Goal: Information Seeking & Learning: Check status

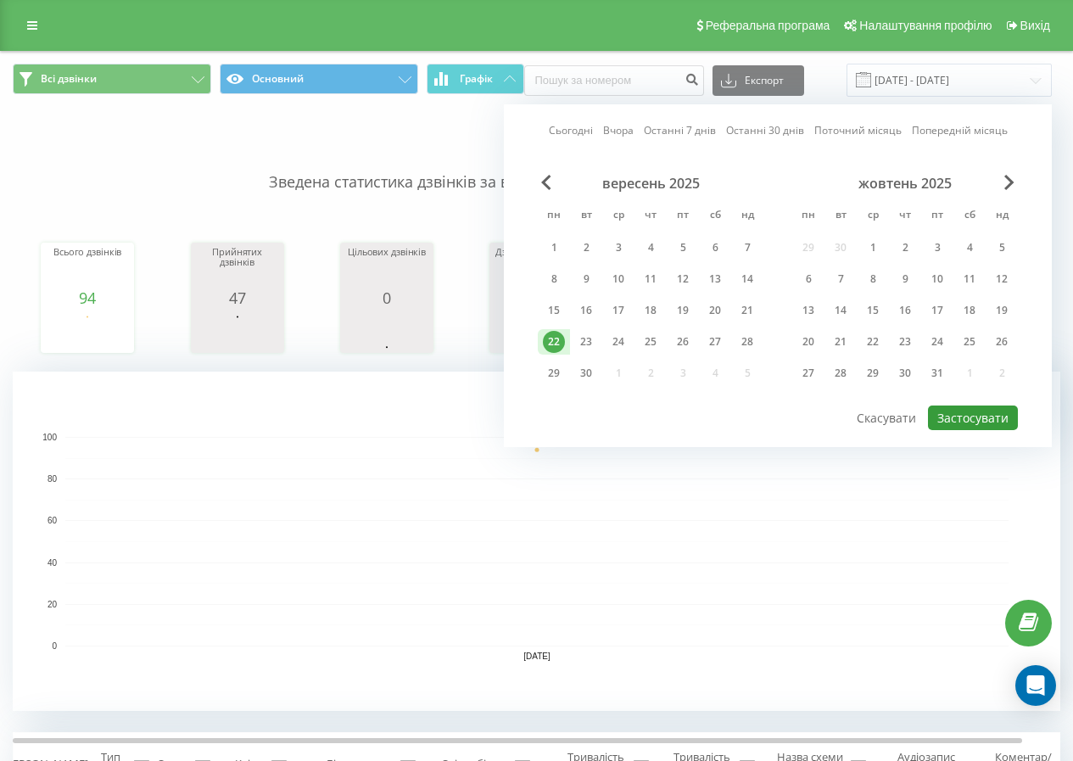
click at [965, 427] on button "Застосувати" at bounding box center [973, 418] width 90 height 25
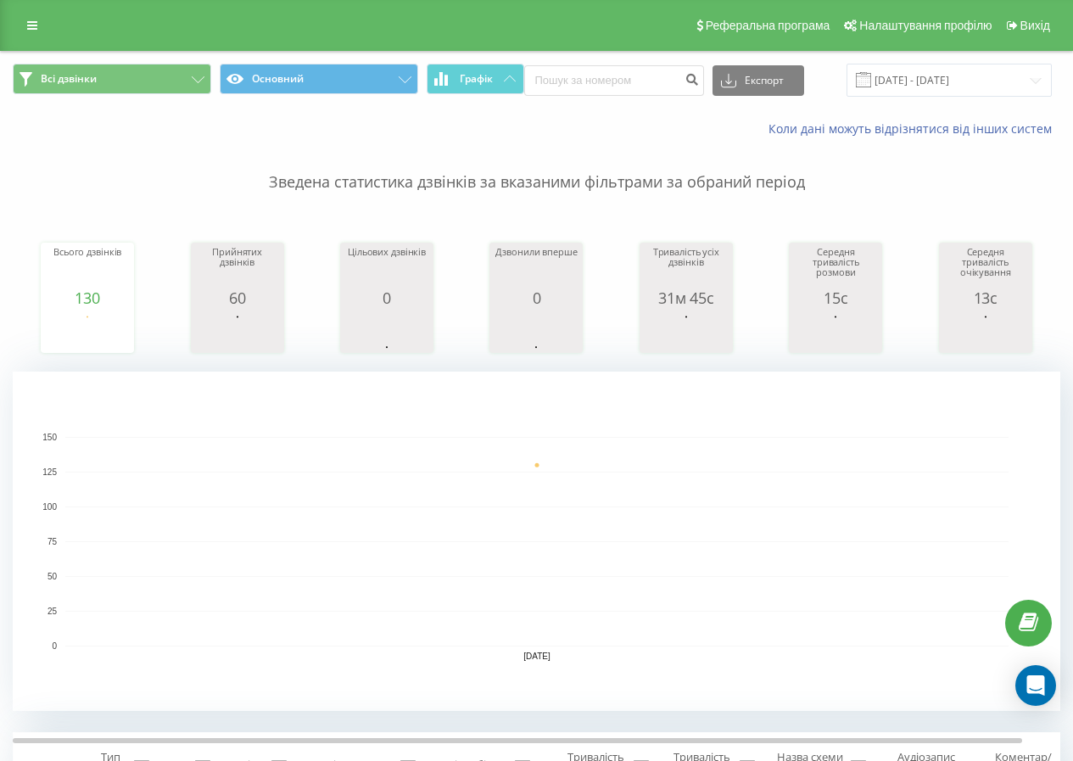
click at [20, 28] on link at bounding box center [32, 26] width 31 height 24
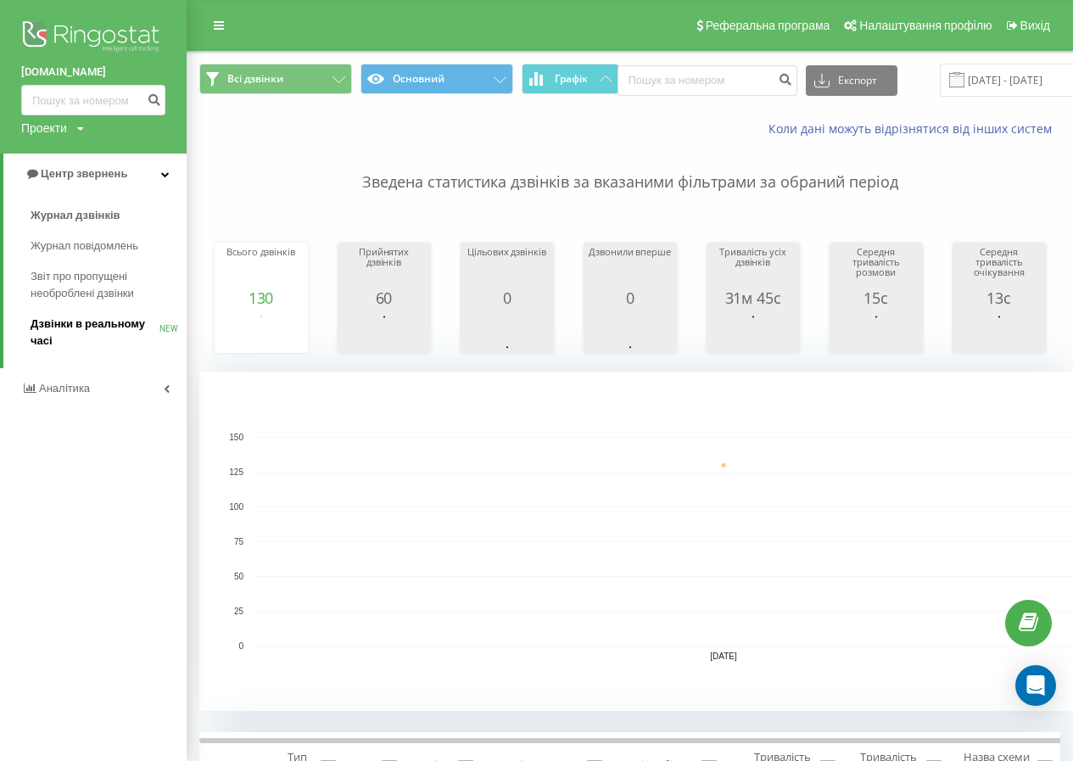
click at [84, 327] on span "Дзвінки в реальному часі" at bounding box center [95, 333] width 129 height 34
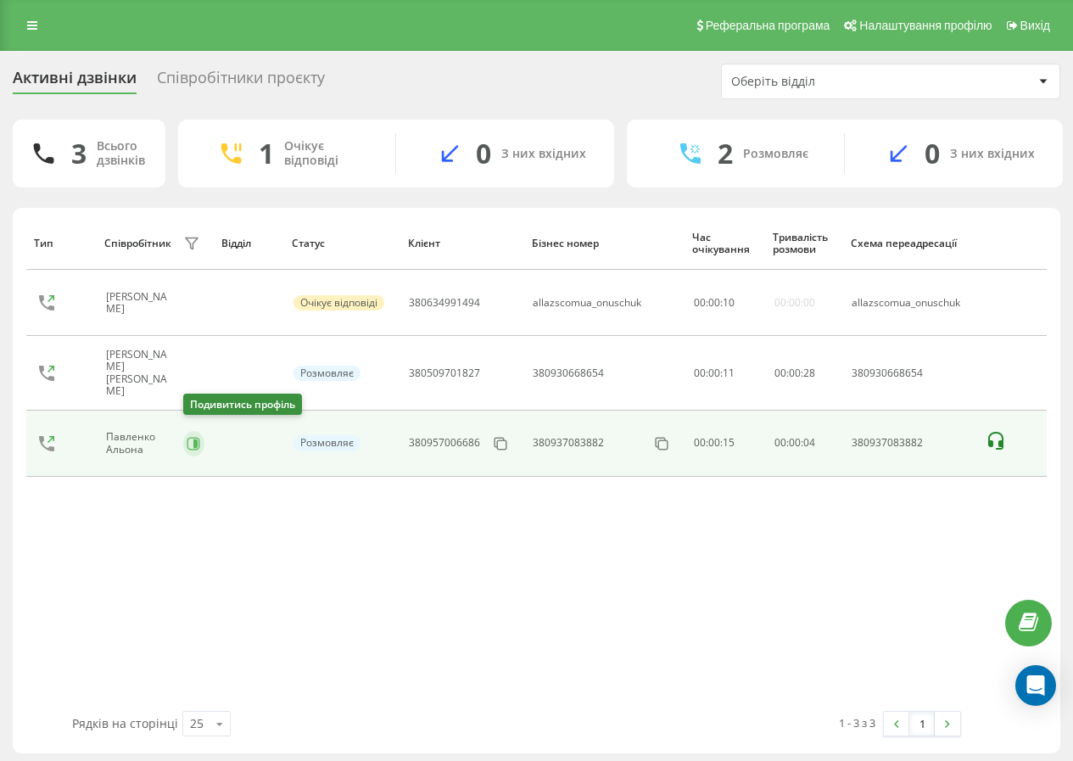
click at [194, 431] on button at bounding box center [193, 443] width 21 height 25
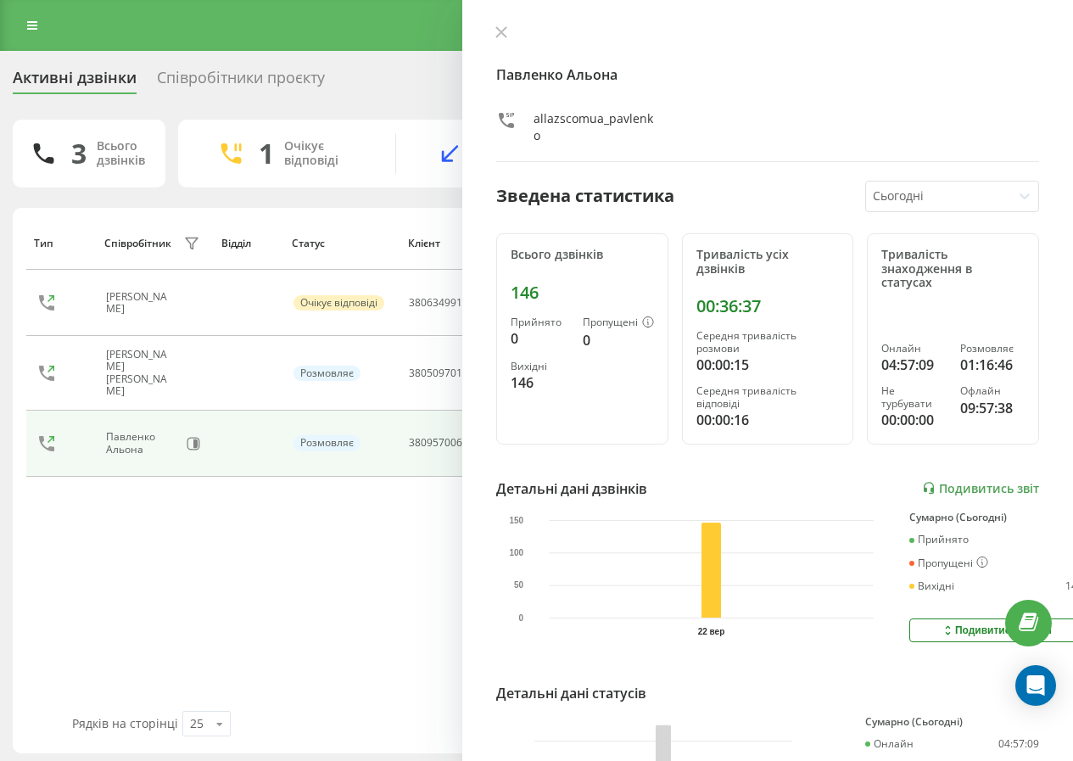
click at [493, 22] on div "Павленко Альона allazscomua_pavlenko Зведена статистика Сьогодні Всього дзвінкі…" at bounding box center [767, 380] width 611 height 761
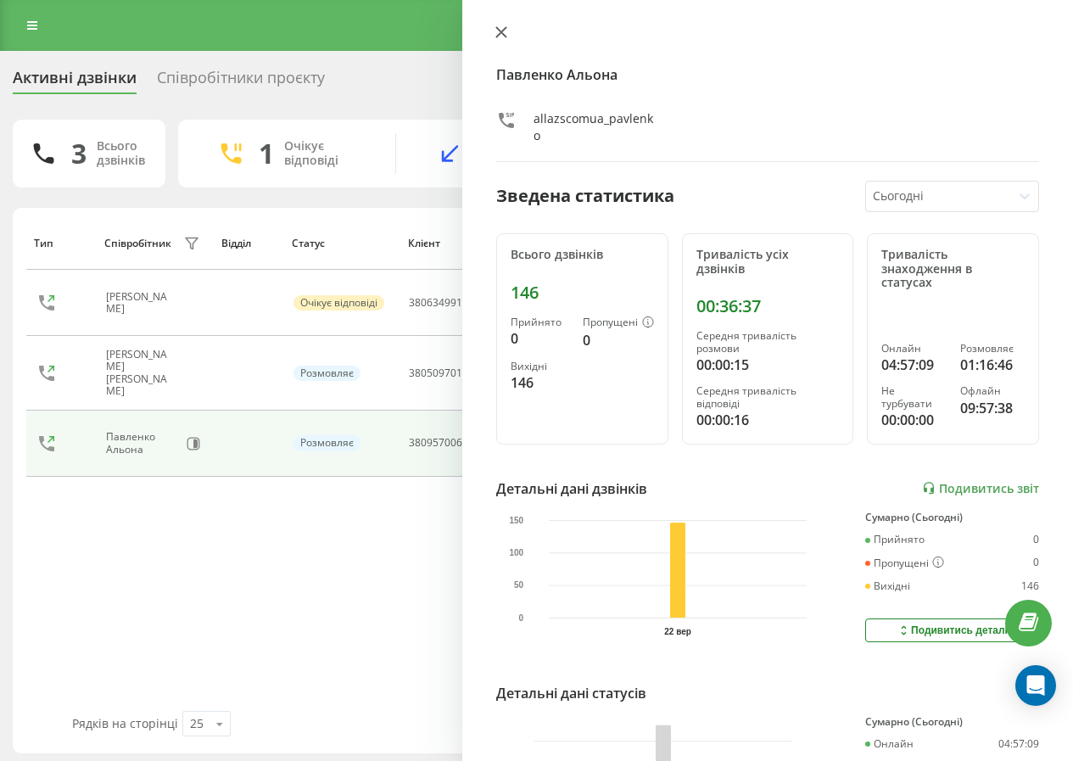
click at [495, 32] on button at bounding box center [501, 33] width 22 height 16
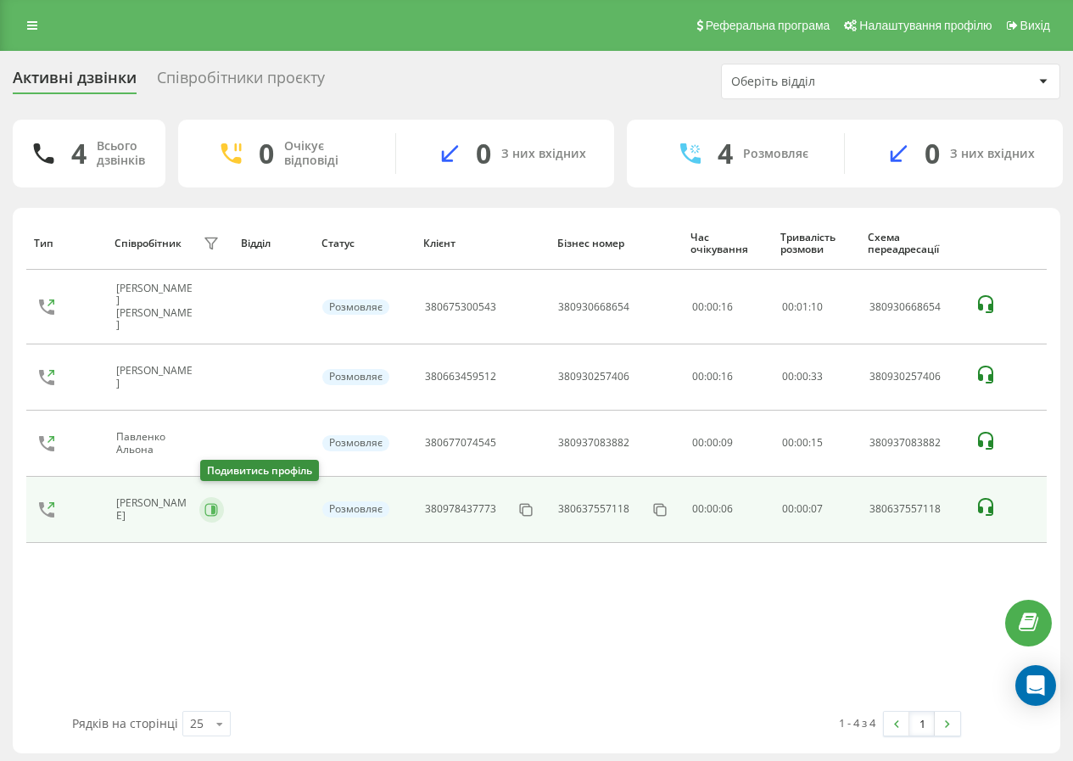
click at [210, 506] on icon at bounding box center [211, 510] width 14 height 14
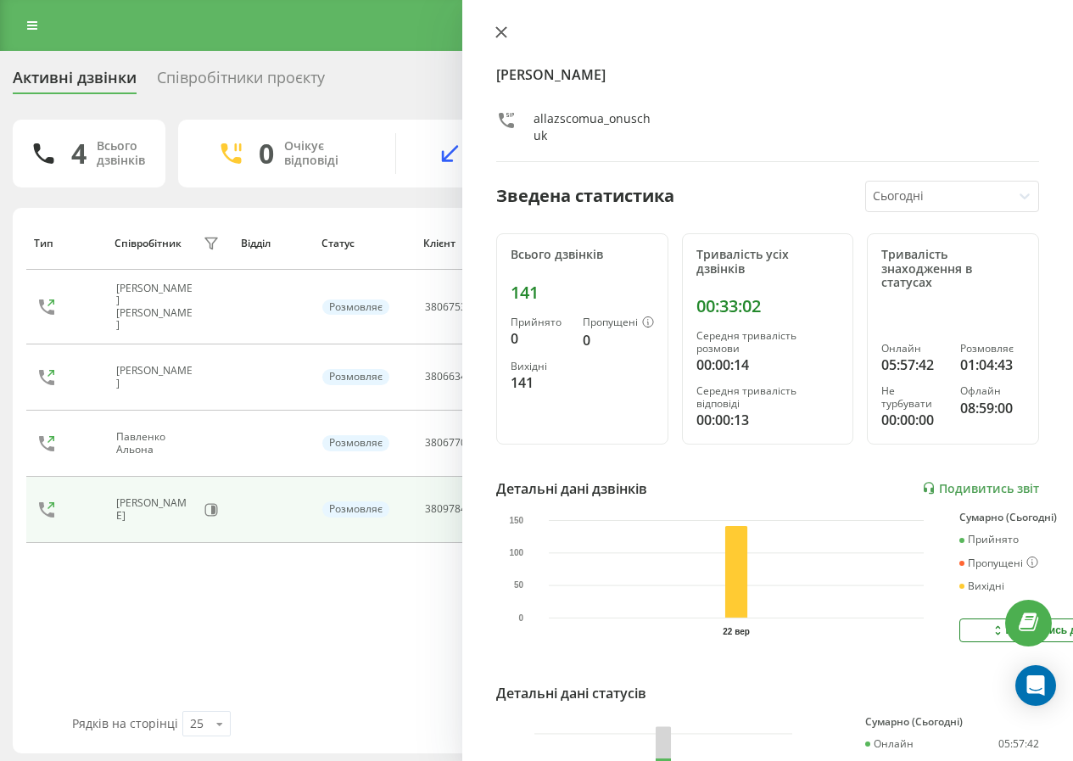
click at [507, 33] on icon at bounding box center [502, 32] width 12 height 12
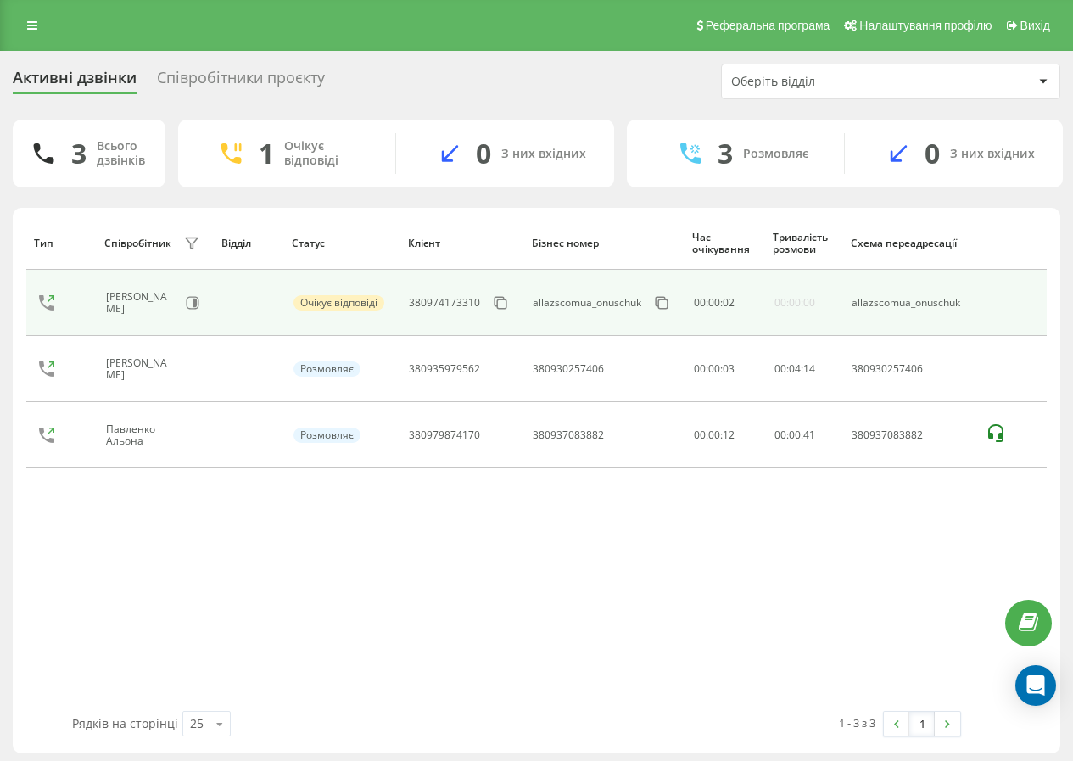
click at [177, 308] on div "[PERSON_NAME]" at bounding box center [141, 303] width 71 height 25
click at [190, 306] on icon at bounding box center [193, 303] width 14 height 14
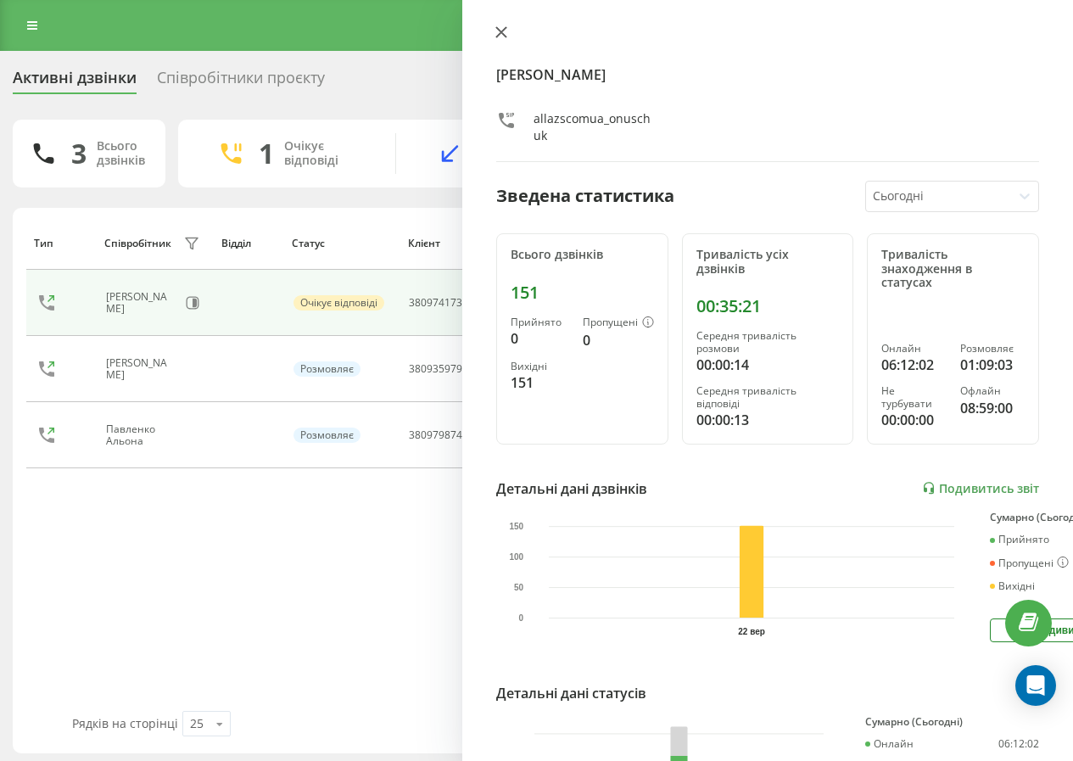
click at [505, 40] on button at bounding box center [501, 33] width 22 height 16
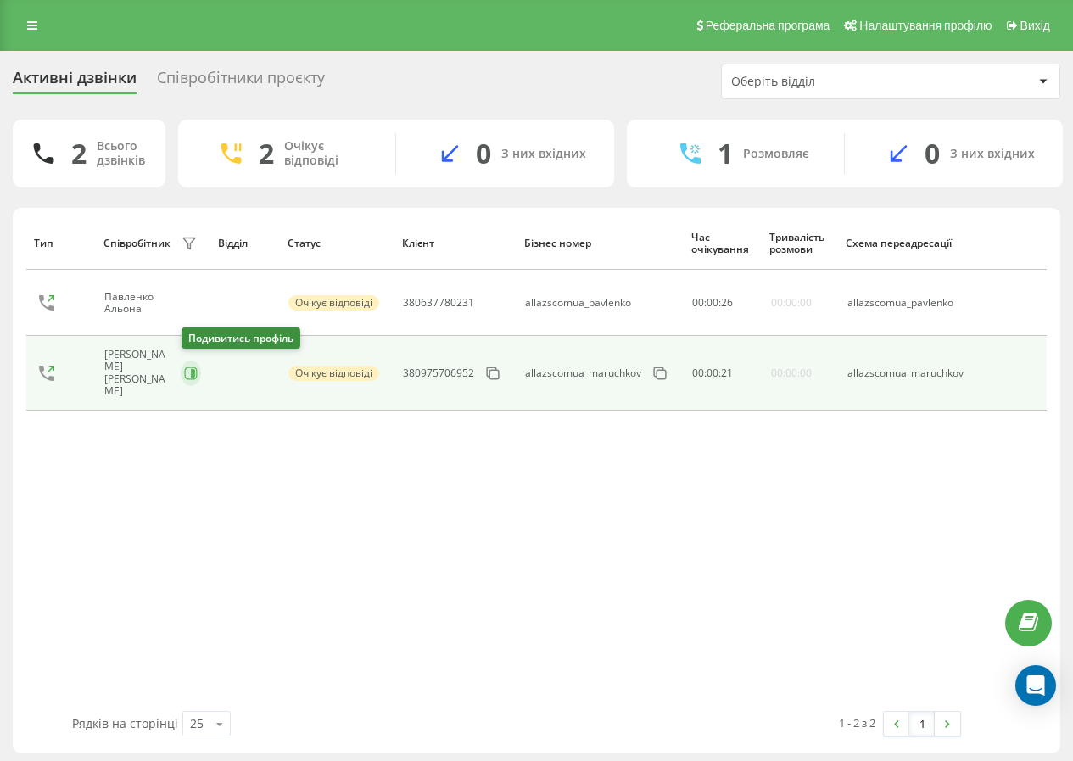
click at [188, 374] on icon at bounding box center [191, 374] width 14 height 14
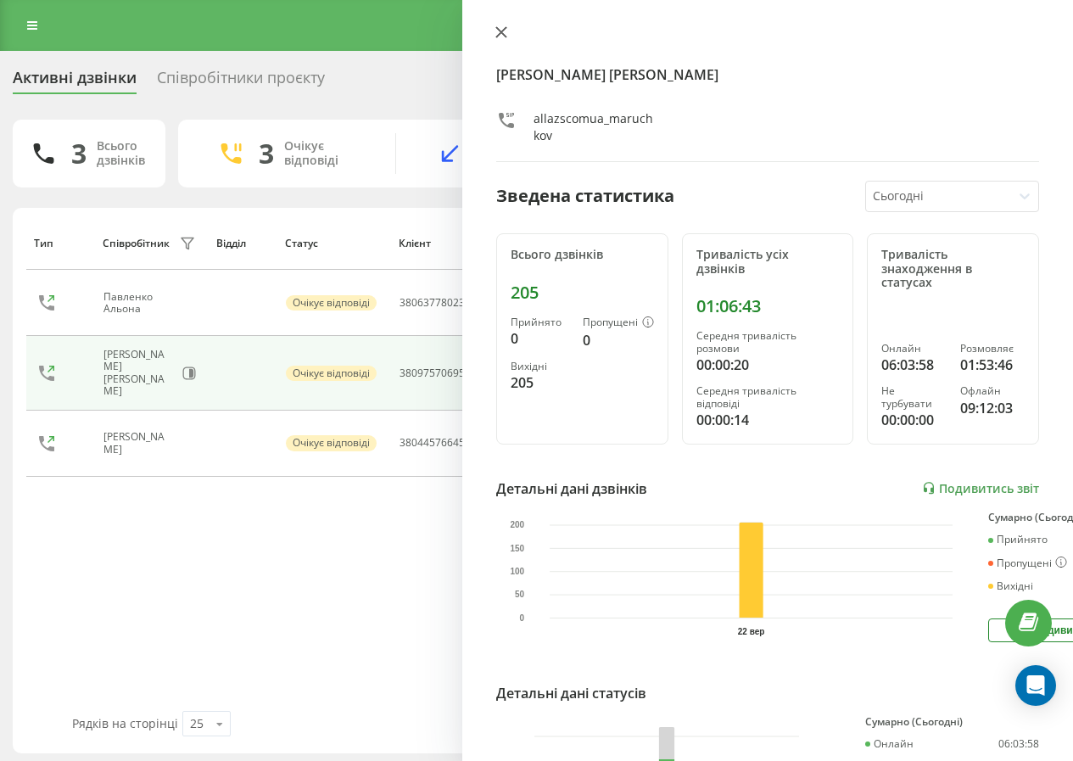
click at [501, 28] on icon at bounding box center [502, 32] width 12 height 12
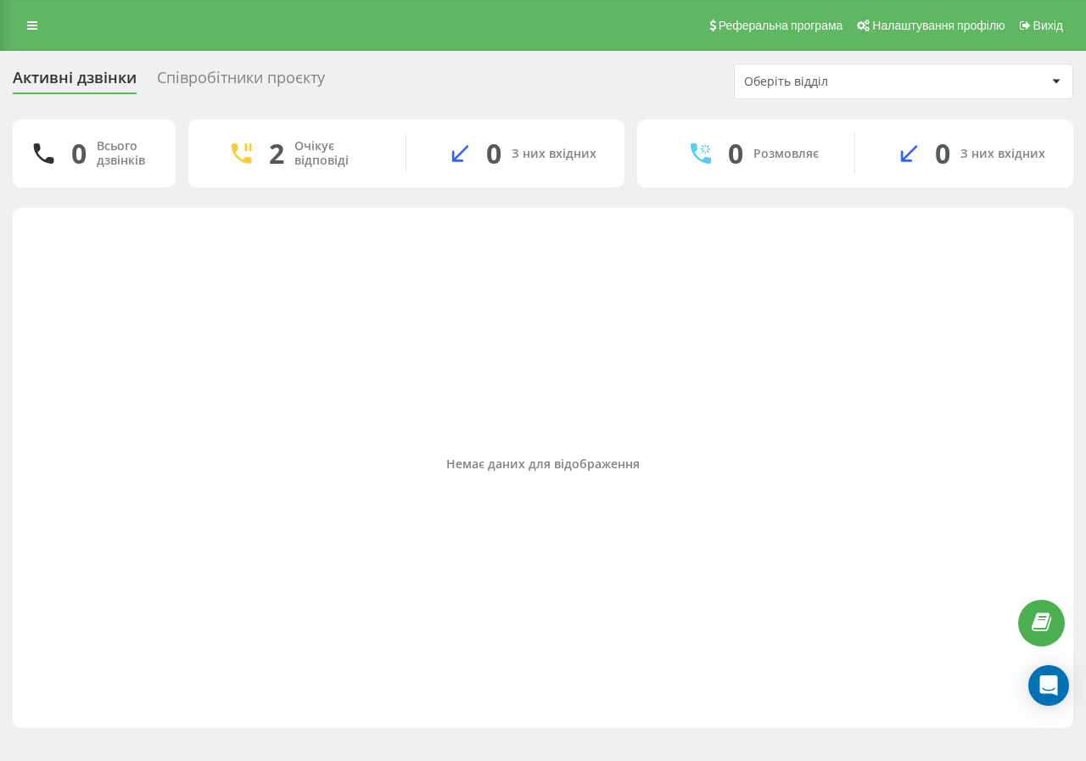
click at [42, 42] on div "Реферальна програма Налаштування профілю Вихід" at bounding box center [543, 25] width 1086 height 51
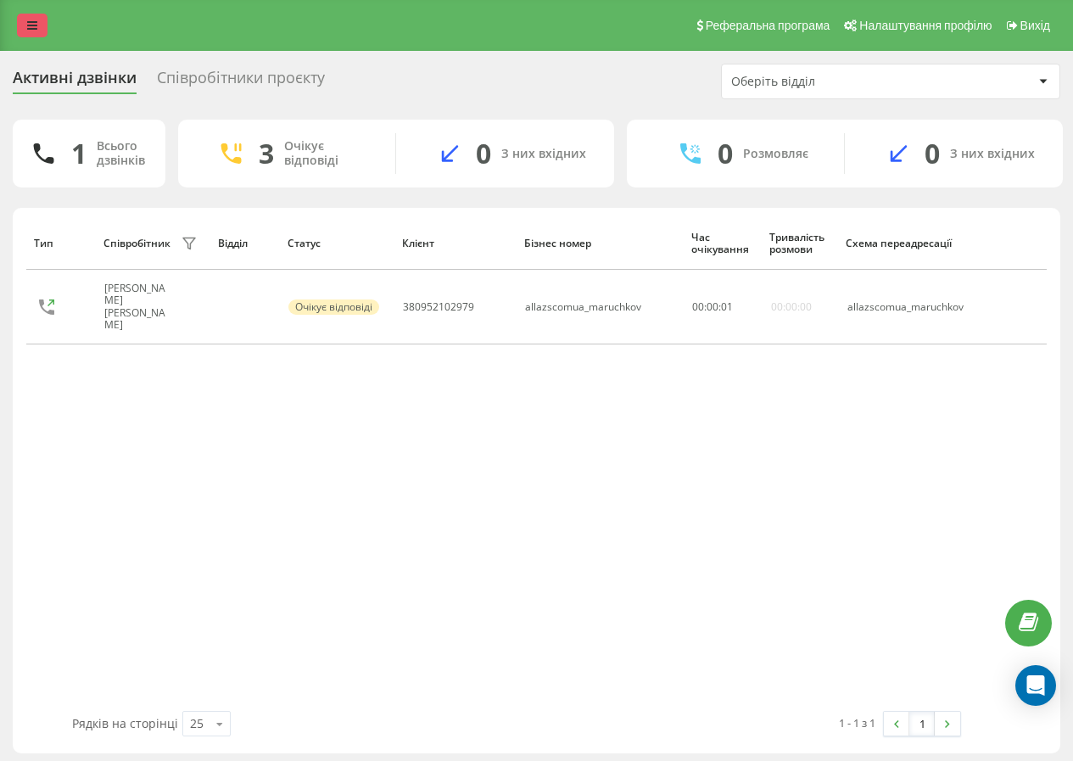
click at [26, 27] on link at bounding box center [32, 26] width 31 height 24
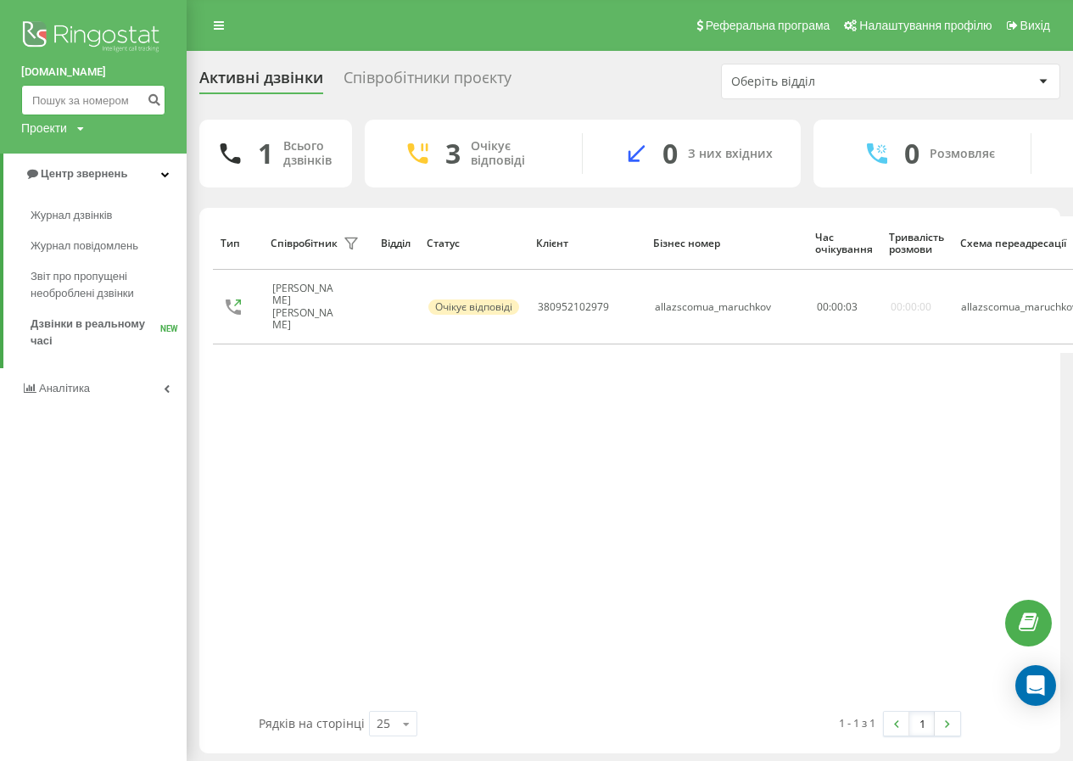
click at [83, 103] on input at bounding box center [93, 100] width 144 height 31
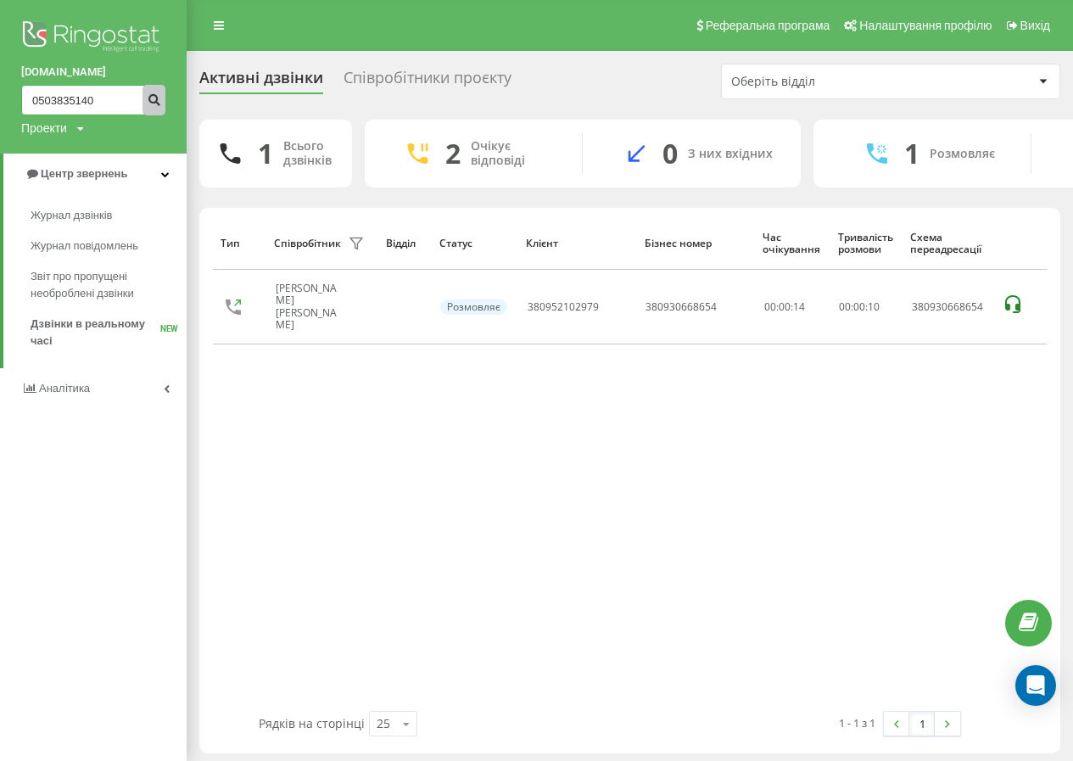
type input "0503835140"
click at [154, 100] on icon "submit" at bounding box center [154, 97] width 14 height 10
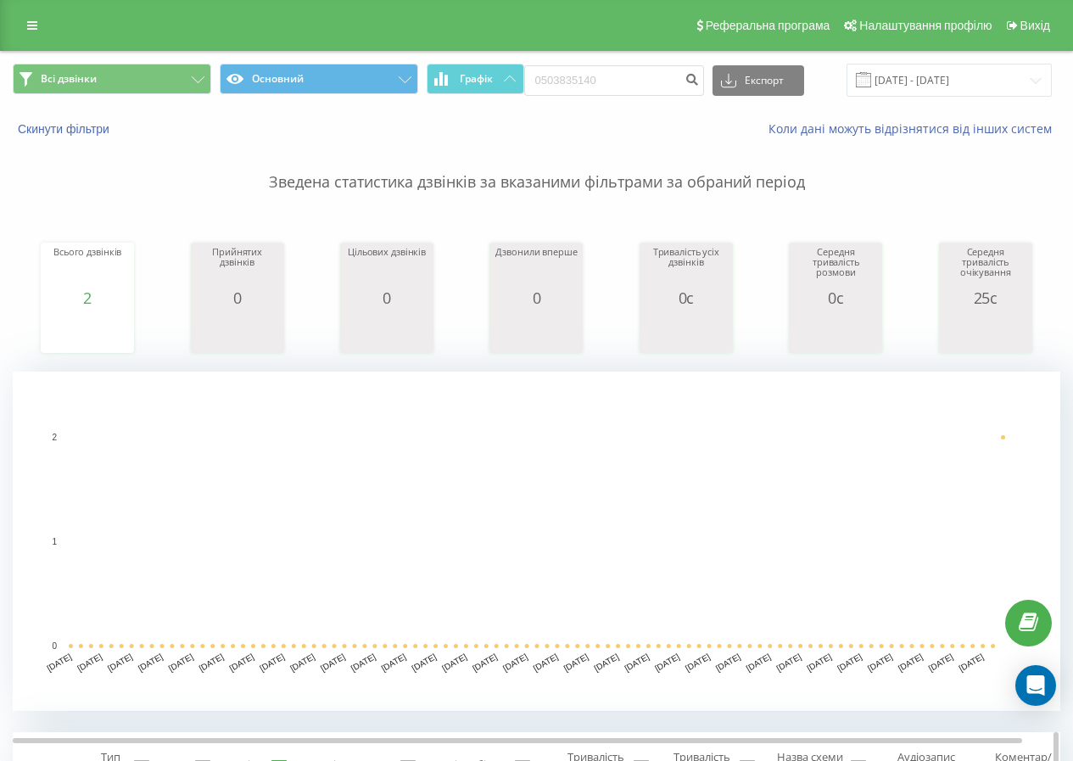
scroll to position [339, 0]
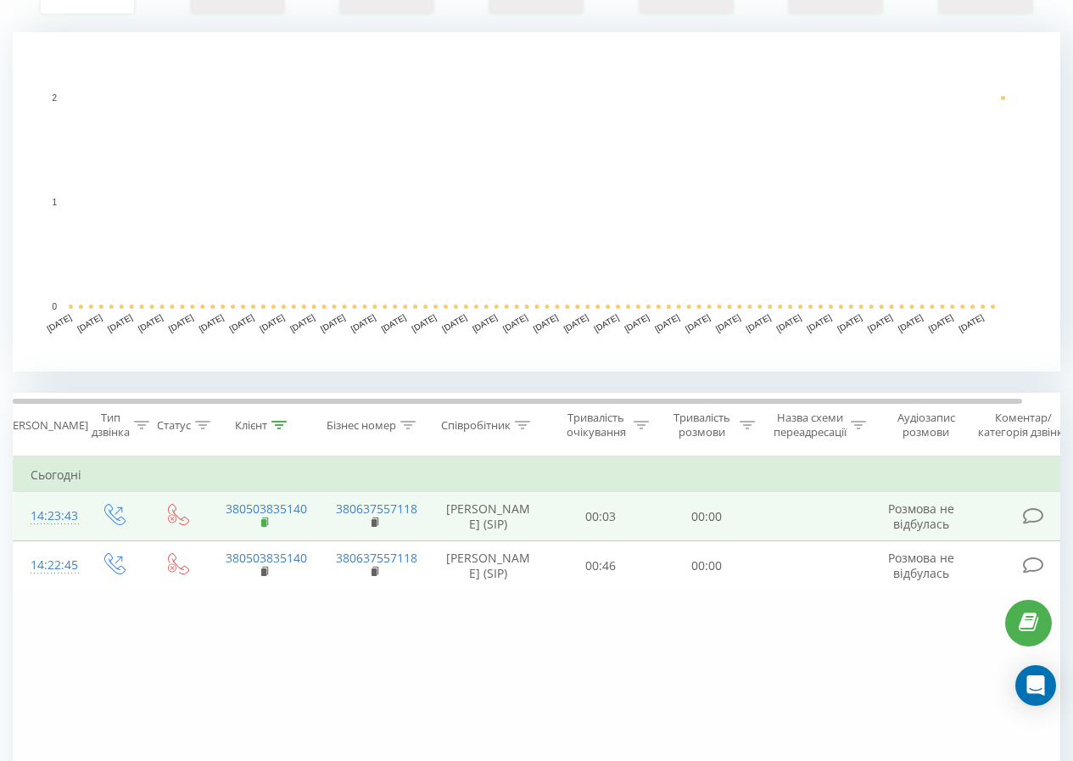
click at [269, 524] on icon at bounding box center [265, 523] width 9 height 12
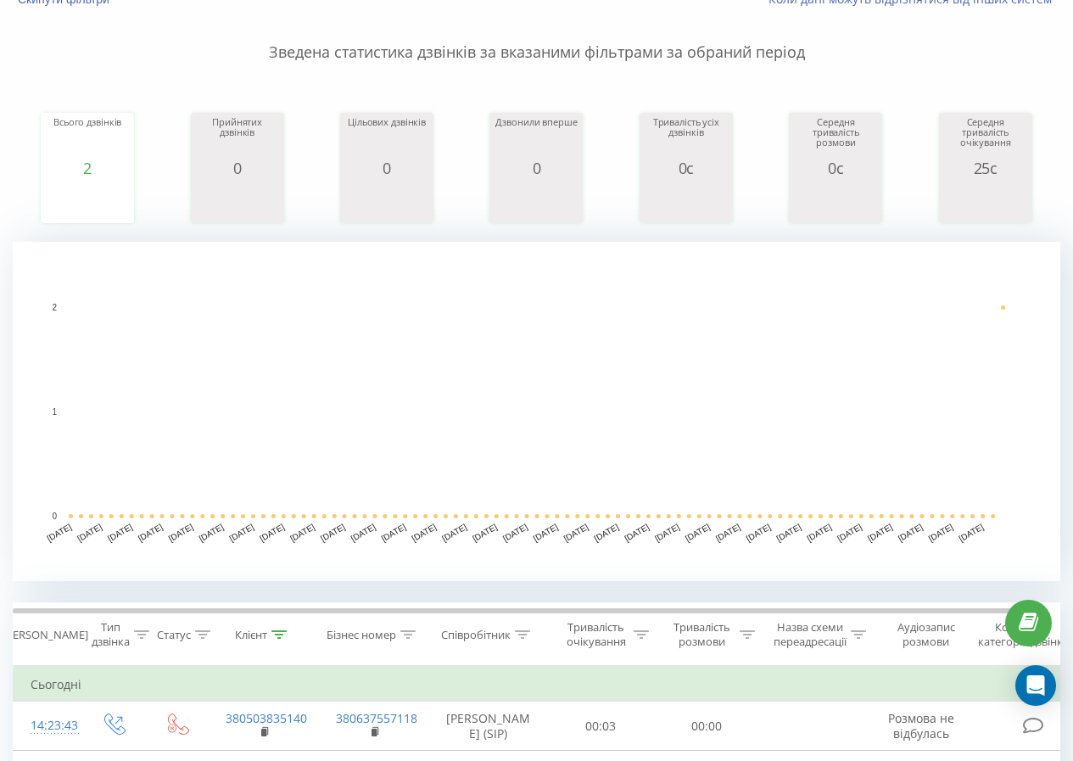
scroll to position [0, 0]
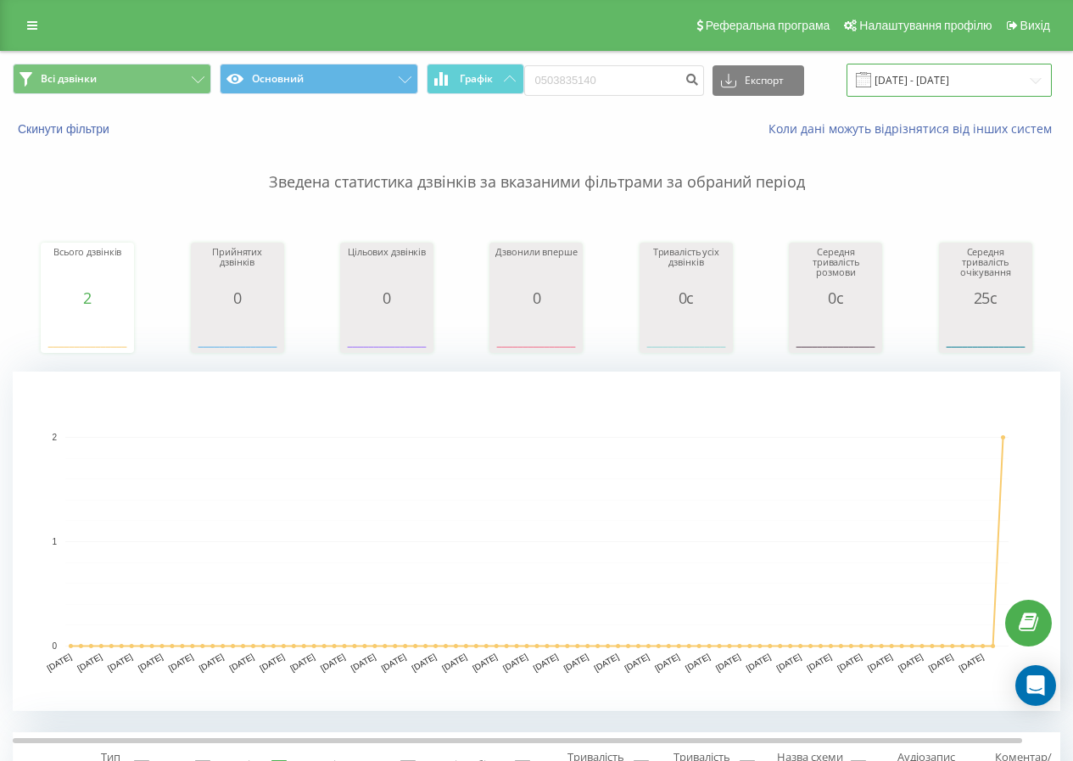
click at [855, 76] on input "22.06.2025 - 22.09.2025" at bounding box center [949, 80] width 205 height 33
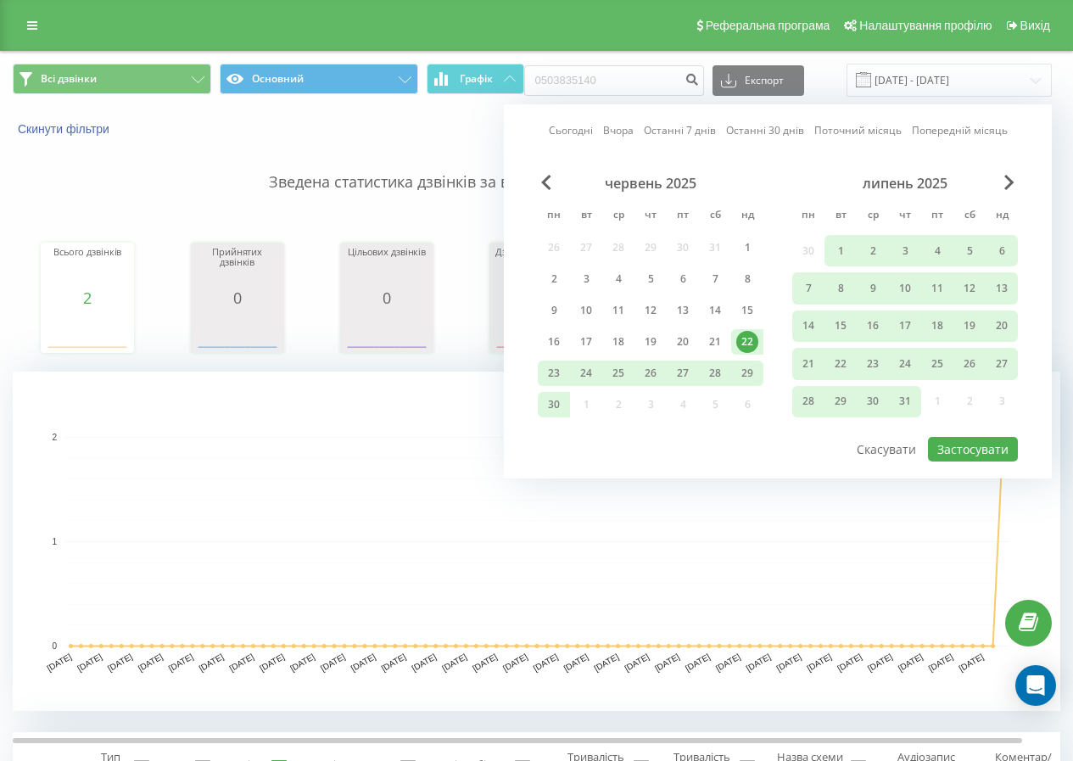
click at [14, 37] on div "Реферальна програма Налаштування профілю Вихід" at bounding box center [536, 25] width 1073 height 51
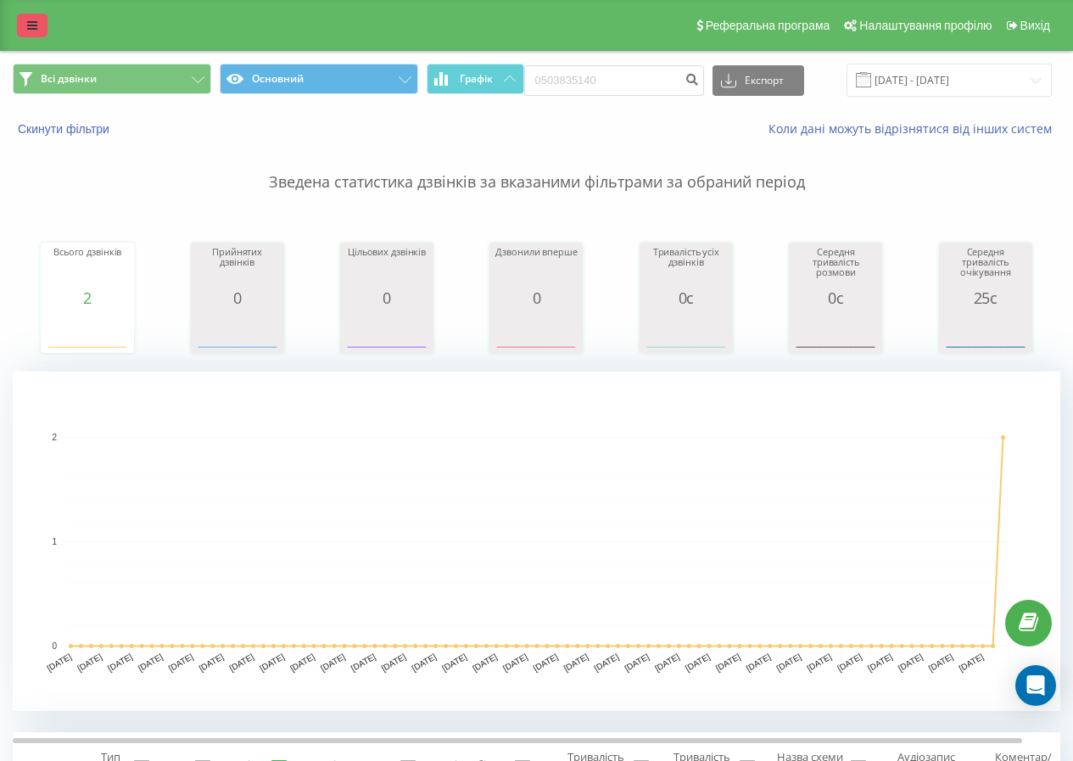
click at [31, 17] on link at bounding box center [32, 26] width 31 height 24
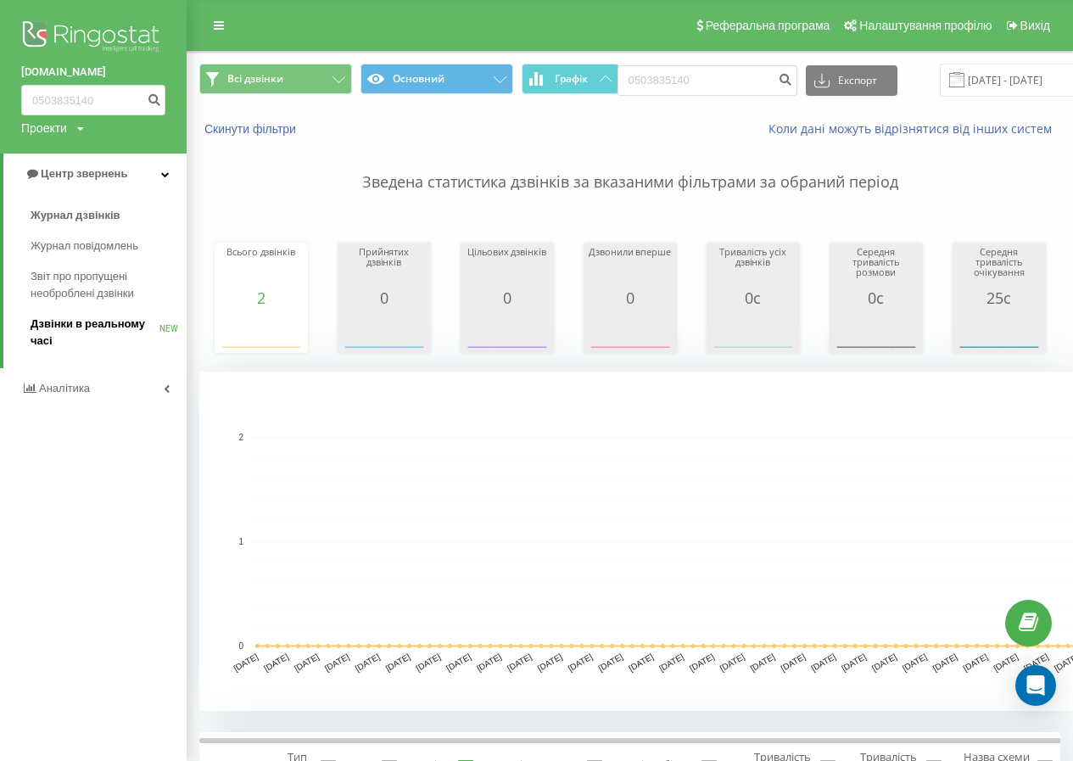
click at [47, 321] on span "Дзвінки в реальному часі" at bounding box center [95, 333] width 129 height 34
